Goal: Book appointment/travel/reservation

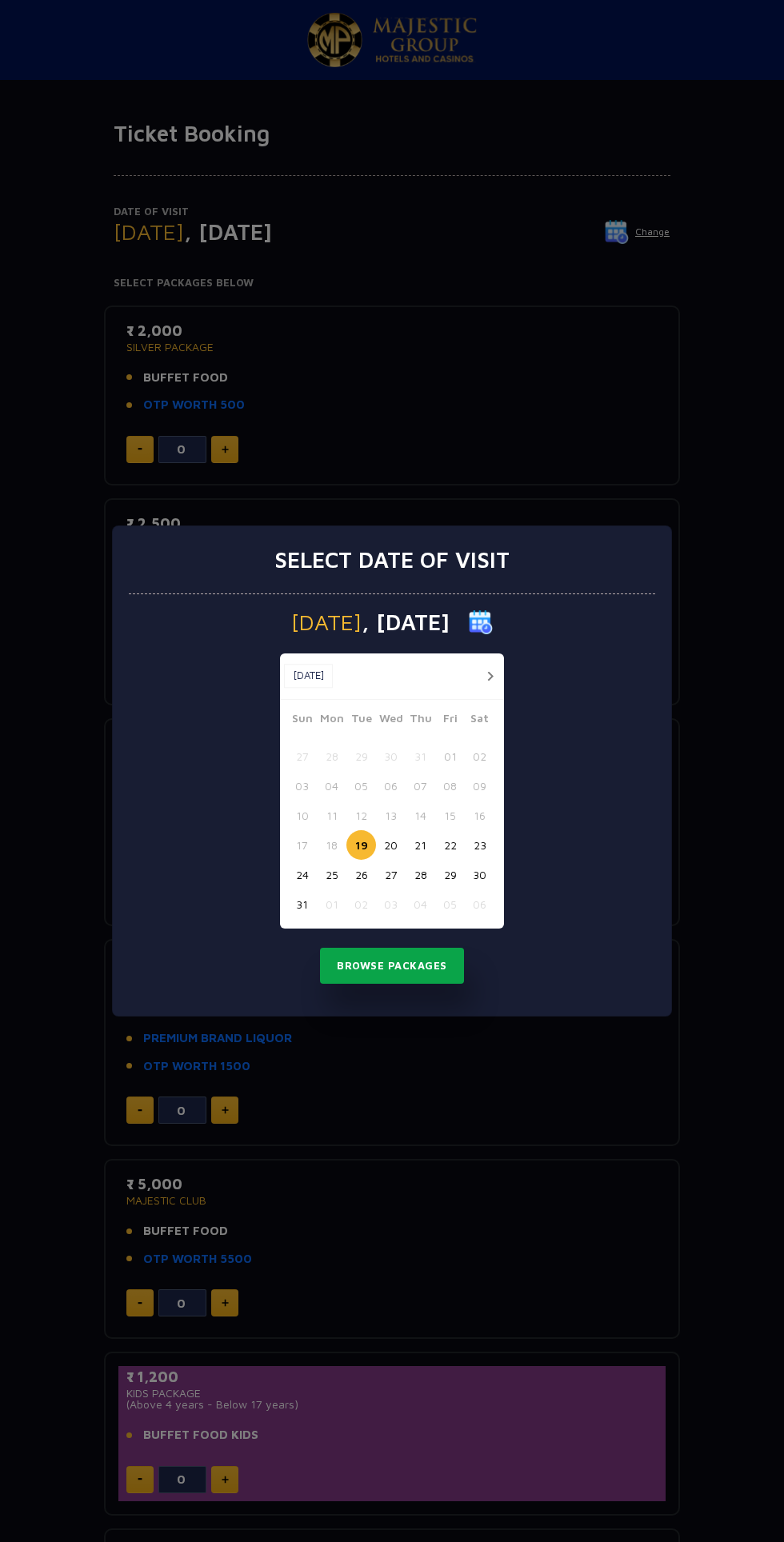
click at [436, 977] on button "Browse Packages" at bounding box center [392, 966] width 144 height 37
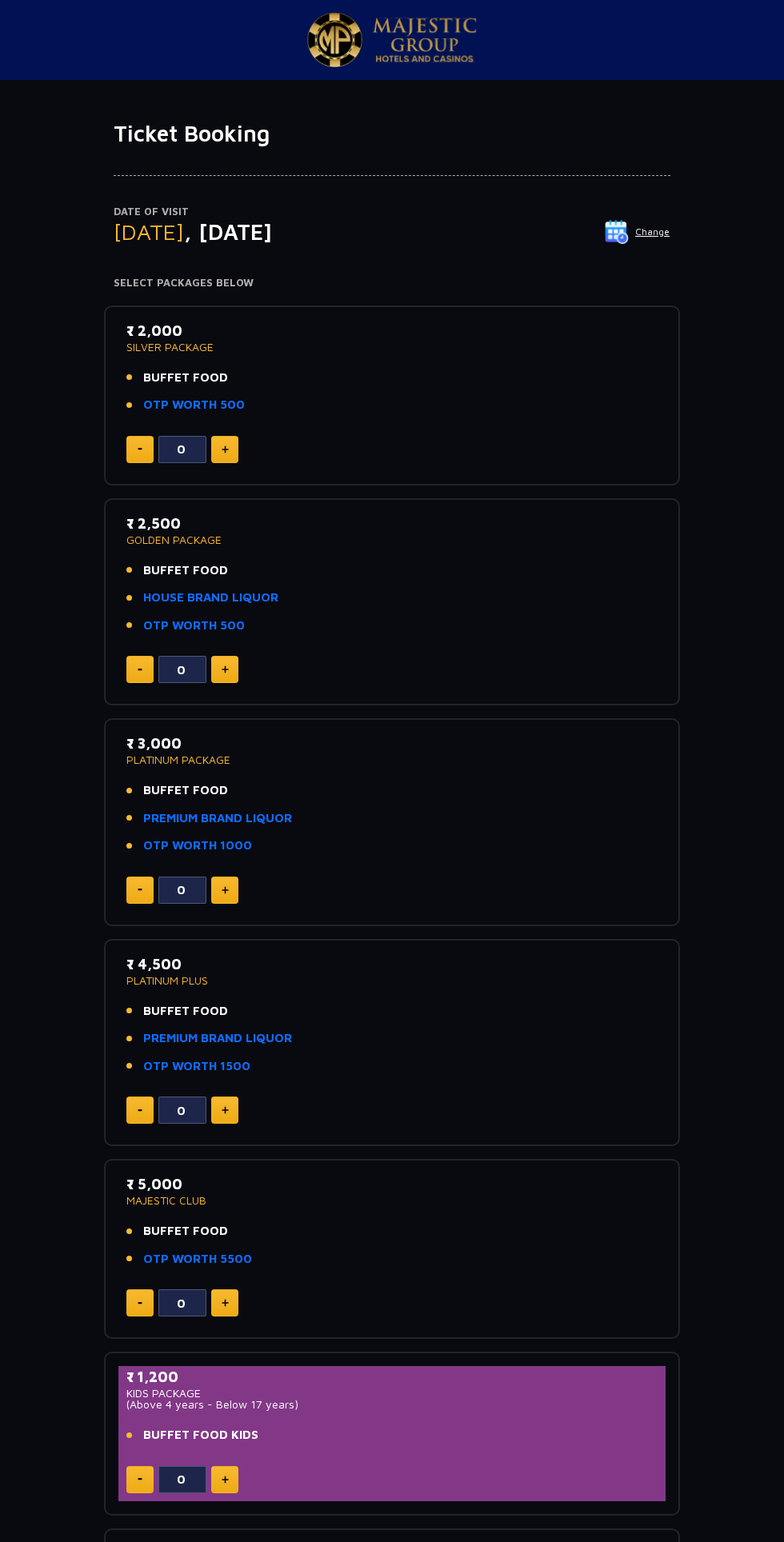
click at [225, 449] on img at bounding box center [225, 450] width 7 height 8
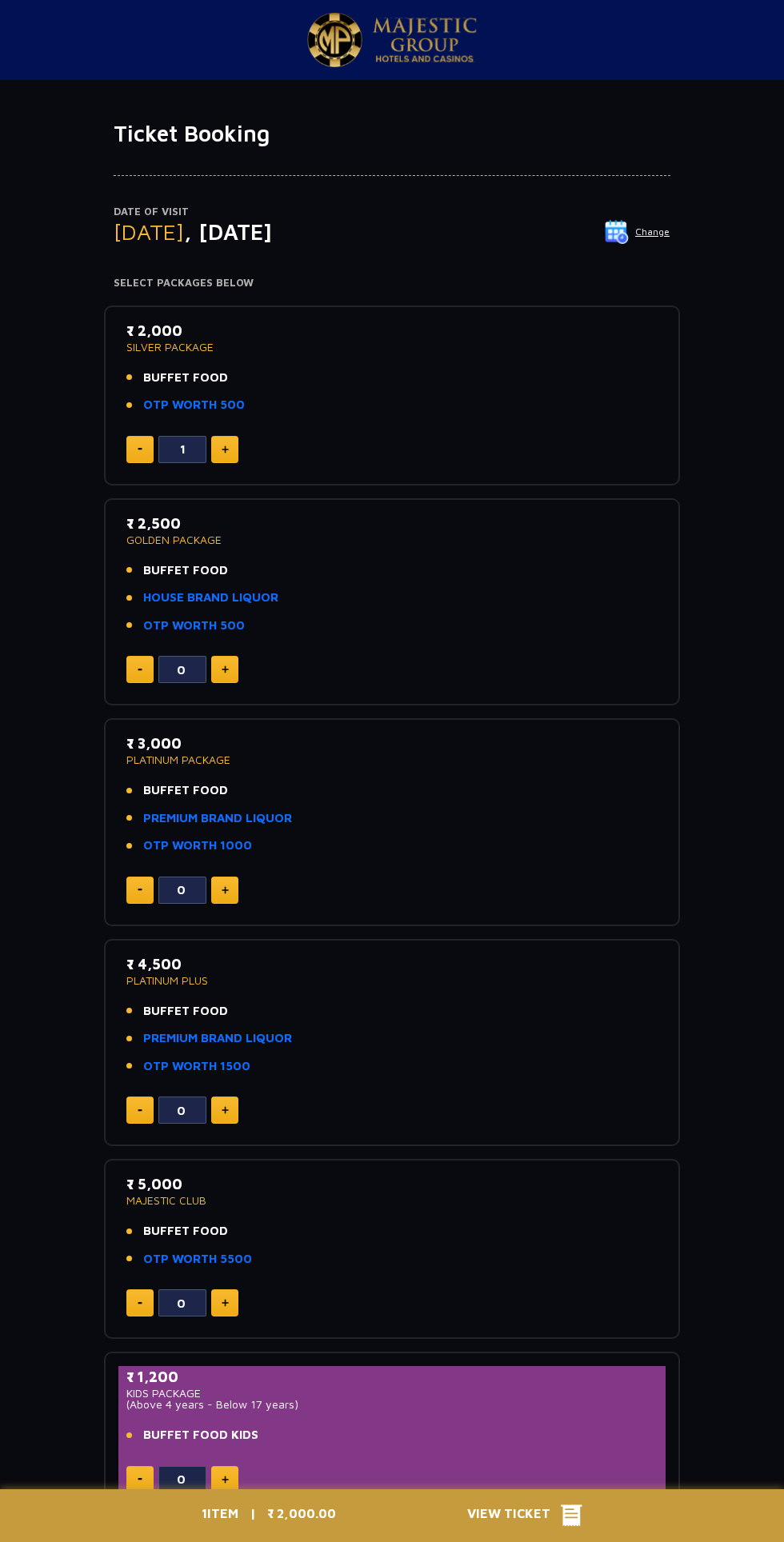
click at [225, 449] on img at bounding box center [225, 450] width 7 height 8
type input "2"
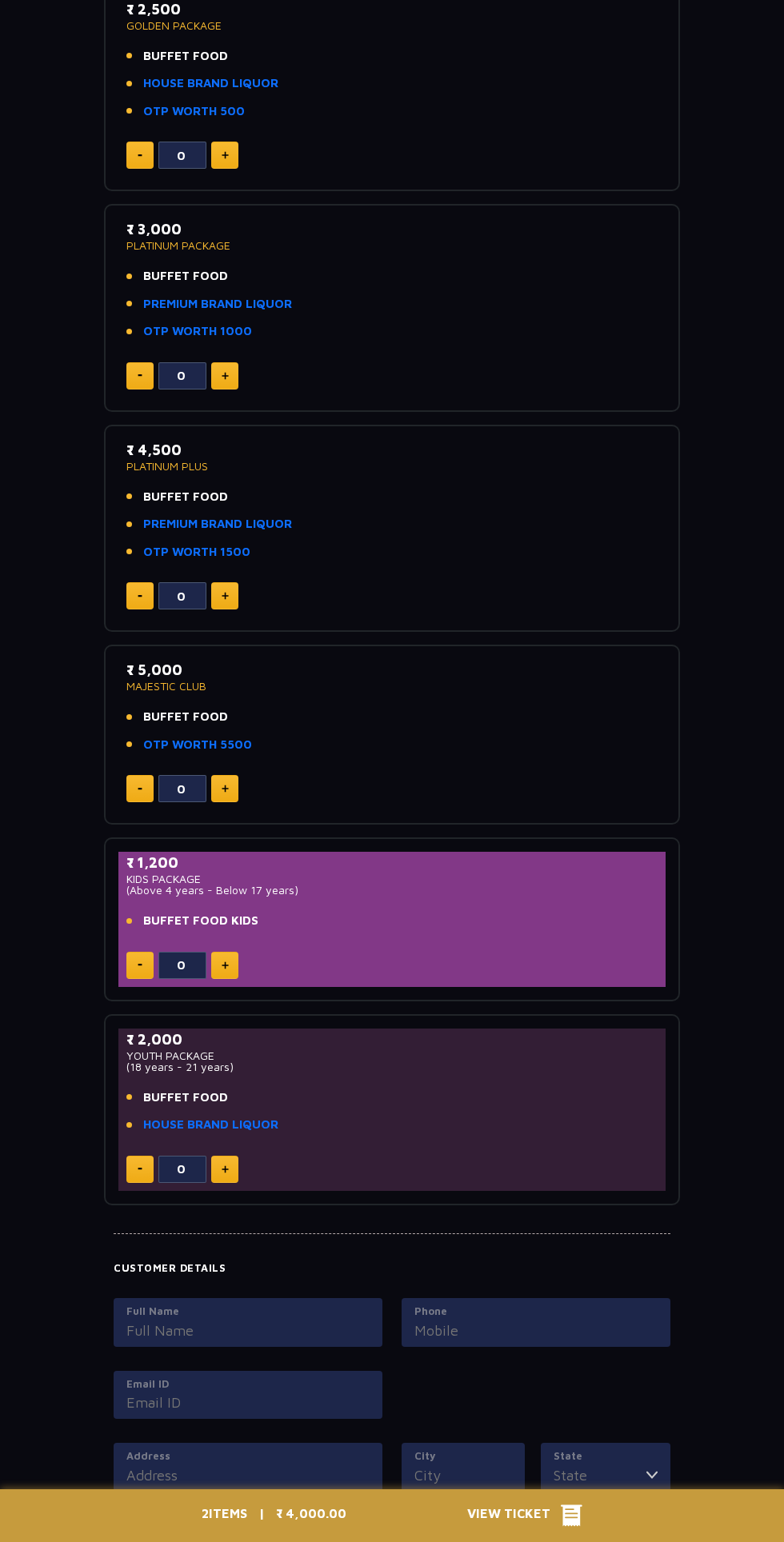
scroll to position [757, 0]
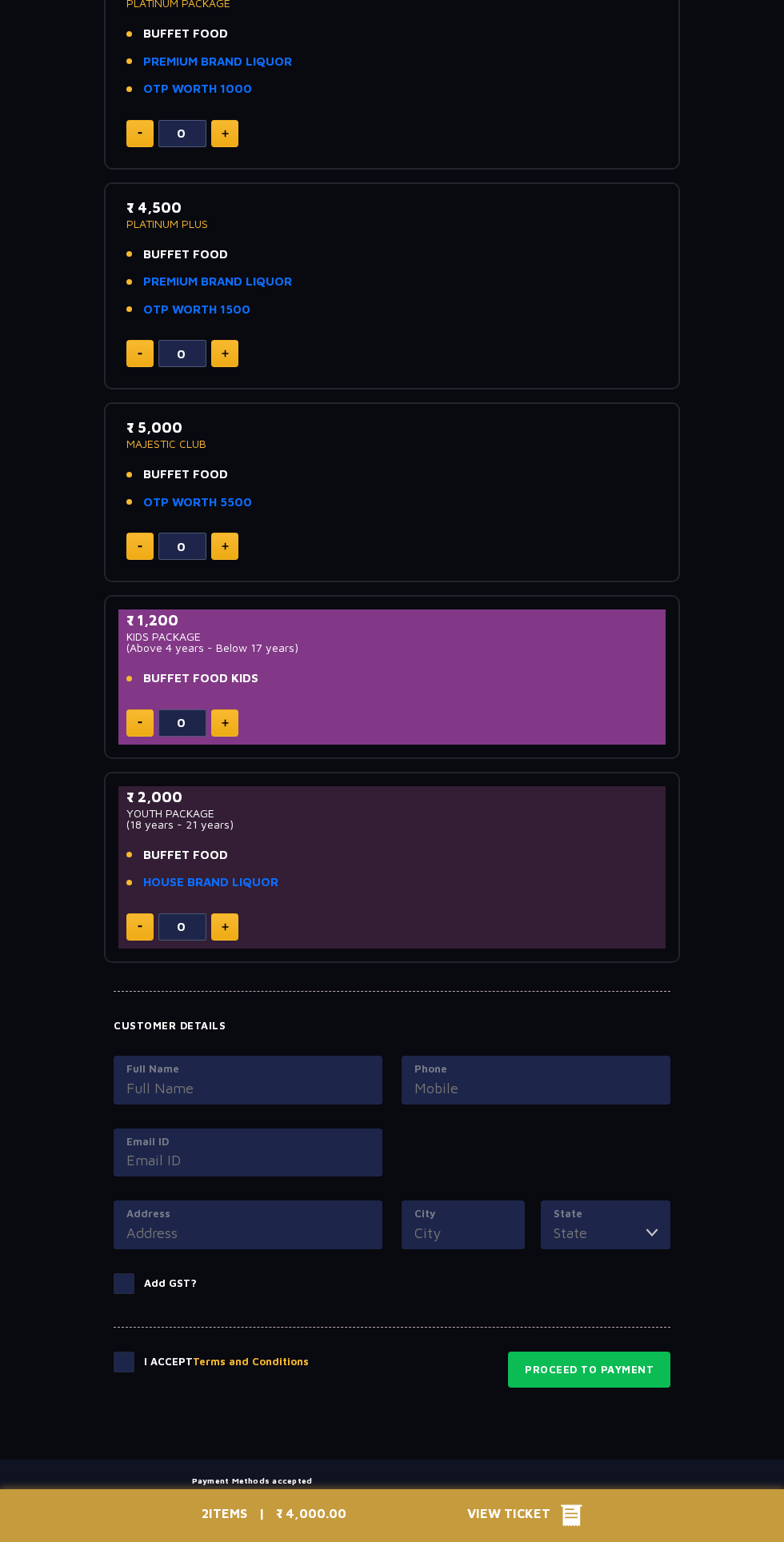
click at [124, 1365] on span at bounding box center [124, 1362] width 21 height 21
click at [0, 0] on input "checkbox" at bounding box center [0, 0] width 0 height 0
click at [647, 1357] on button "Proceed to Payment" at bounding box center [588, 1370] width 162 height 37
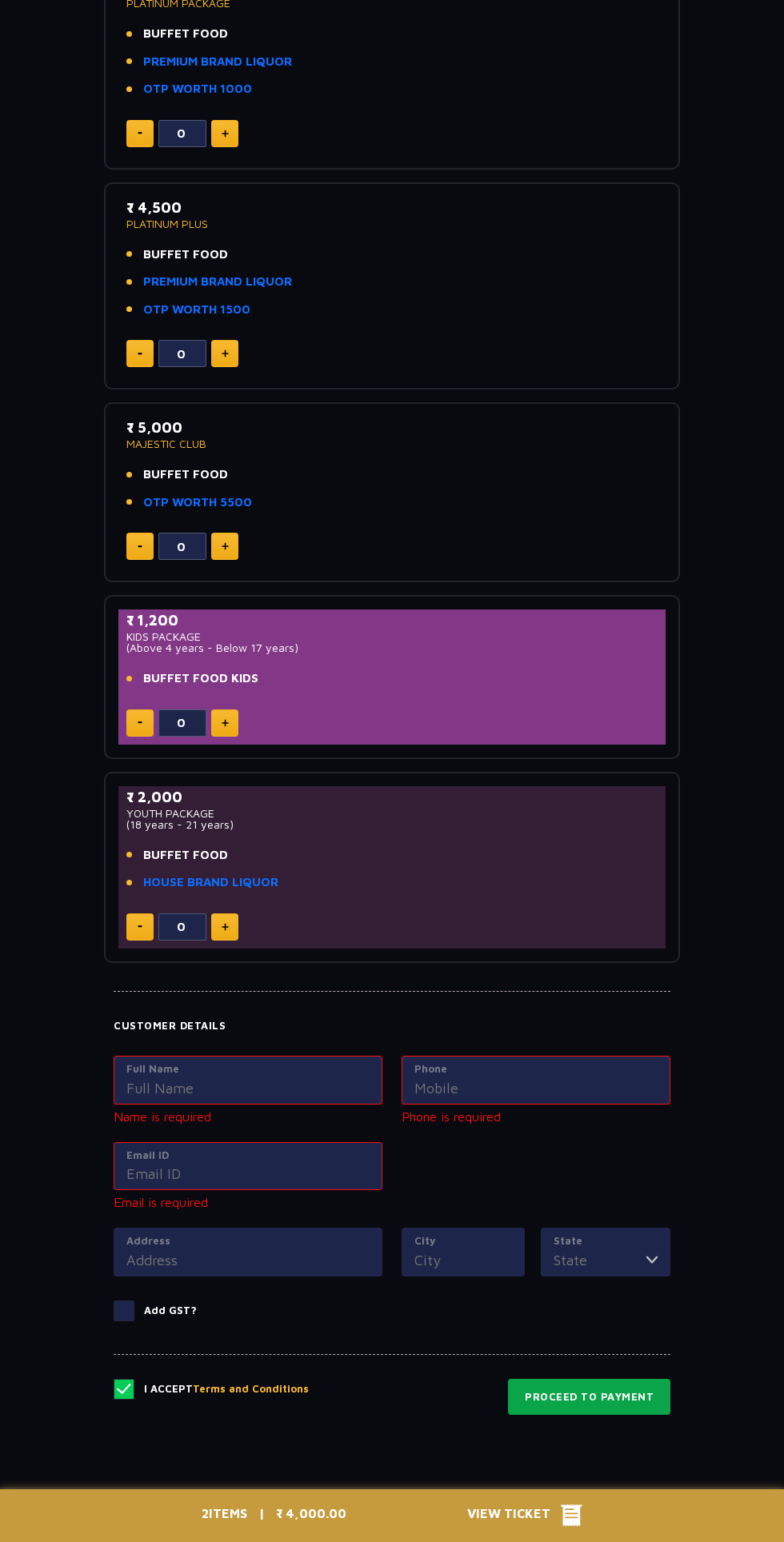
scroll to position [784, 0]
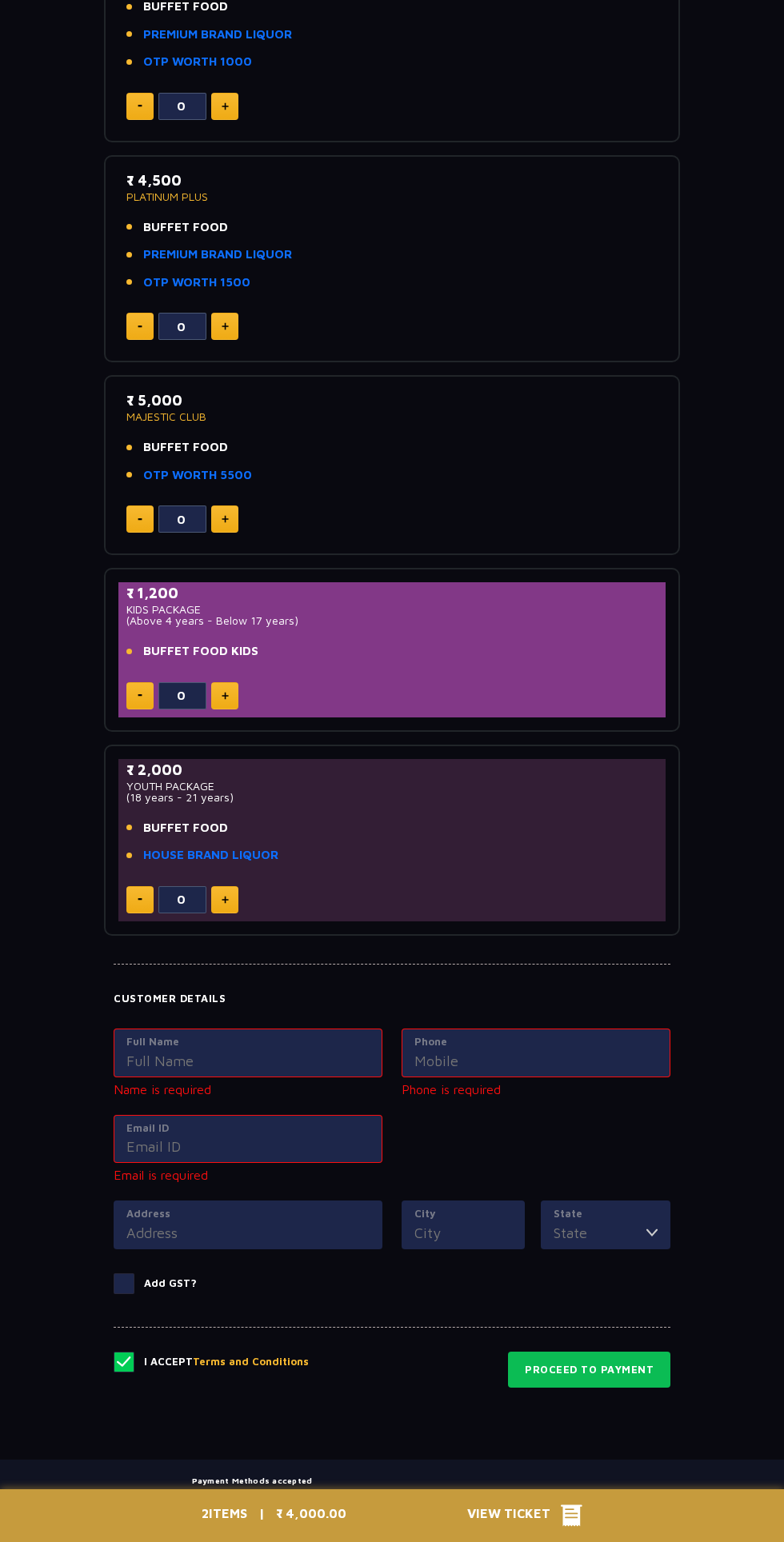
click at [597, 1541] on div "2 ITEMS | ₹ 4,000.00 View Ticket" at bounding box center [392, 1515] width 784 height 52
